Goal: Navigation & Orientation: Understand site structure

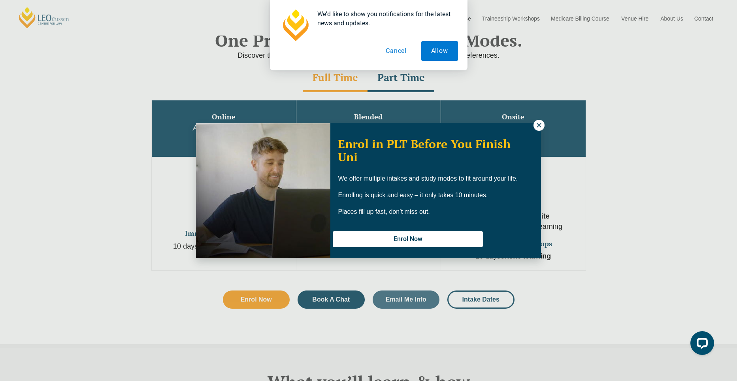
click at [538, 122] on icon at bounding box center [539, 125] width 7 height 7
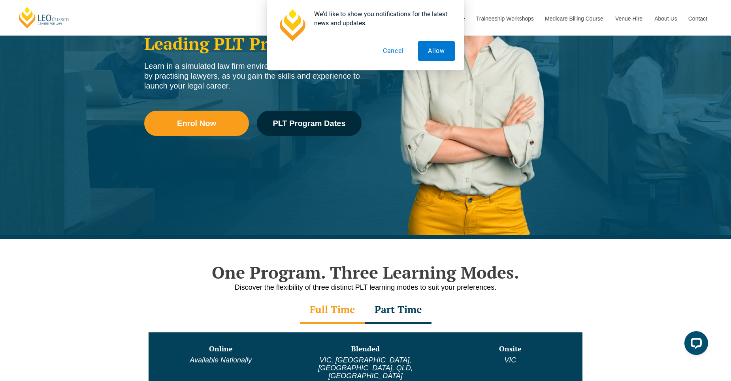
scroll to position [158, 0]
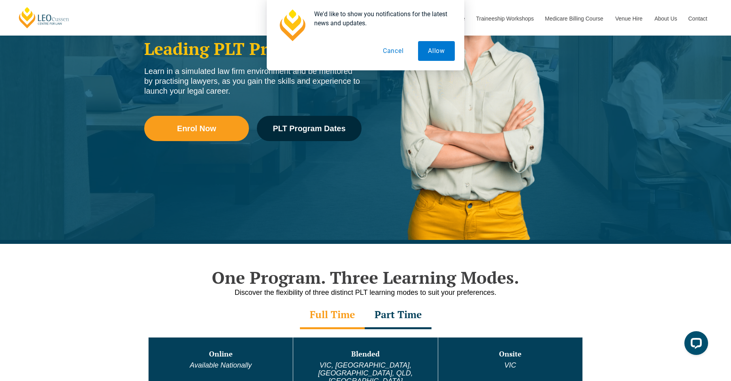
click at [393, 55] on button "Cancel" at bounding box center [393, 51] width 41 height 20
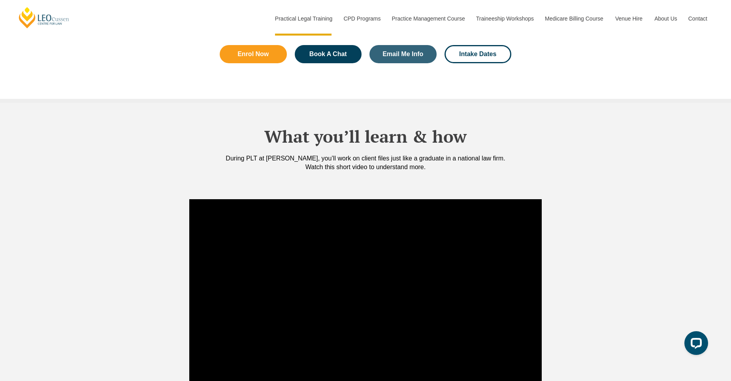
scroll to position [791, 0]
